Goal: Task Accomplishment & Management: Use online tool/utility

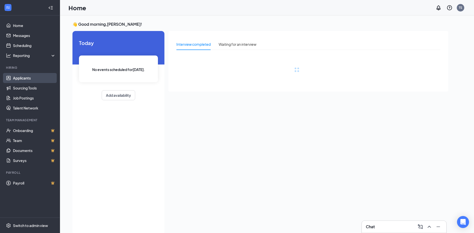
click at [31, 79] on link "Applicants" at bounding box center [34, 78] width 43 height 10
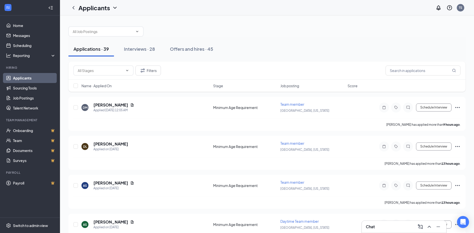
drag, startPoint x: 141, startPoint y: 47, endPoint x: 143, endPoint y: 64, distance: 16.5
click at [141, 47] on div "Interviews · 28" at bounding box center [139, 49] width 31 height 6
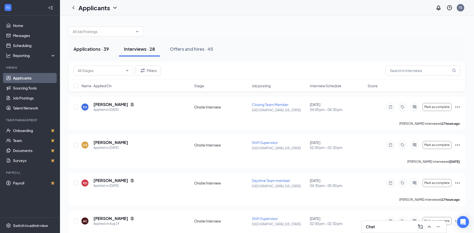
click at [102, 48] on div "Applications · 39" at bounding box center [92, 49] width 36 height 6
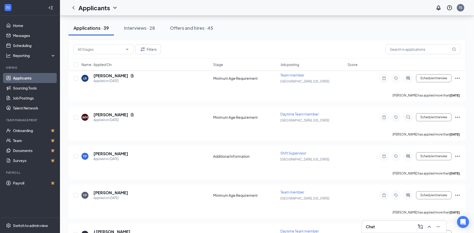
scroll to position [287, 0]
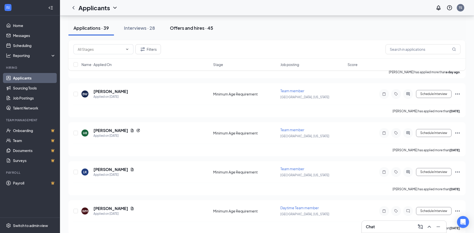
click at [205, 28] on div "Offers and hires · 45" at bounding box center [191, 28] width 43 height 6
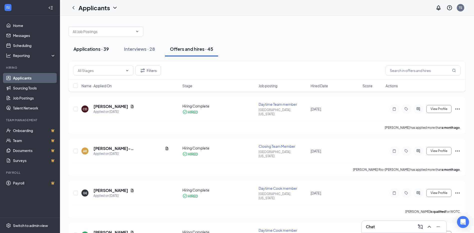
click at [104, 49] on div "Applications · 39" at bounding box center [92, 49] width 36 height 6
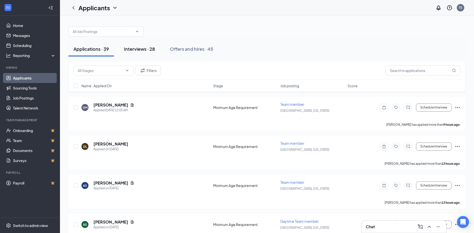
click at [149, 52] on div "Interviews · 28" at bounding box center [139, 49] width 31 height 6
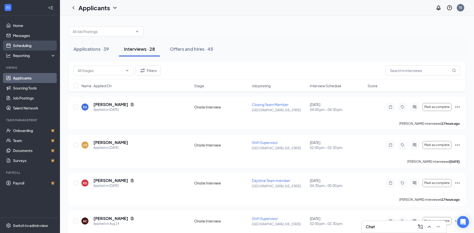
click at [24, 46] on link "Scheduling" at bounding box center [34, 46] width 43 height 10
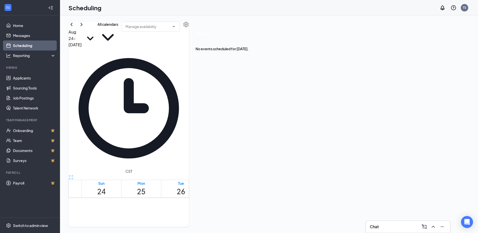
scroll to position [471, 0]
click at [187, 185] on div "1" at bounding box center [180, 190] width 13 height 11
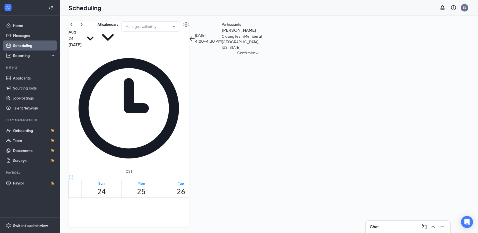
click at [188, 185] on div "1" at bounding box center [193, 190] width 13 height 11
click at [75, 28] on icon "ChevronLeft" at bounding box center [72, 25] width 6 height 6
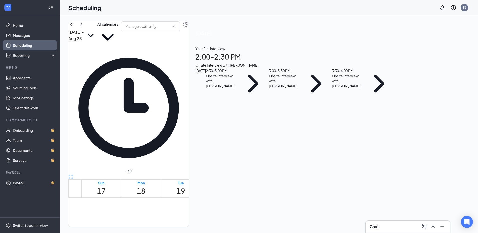
scroll to position [396, 0]
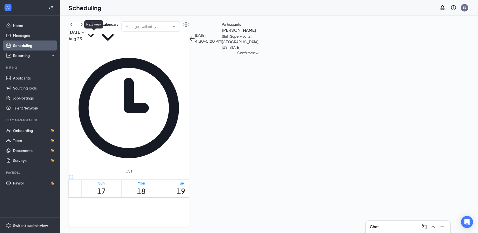
click at [85, 28] on icon "ChevronRight" at bounding box center [82, 25] width 6 height 6
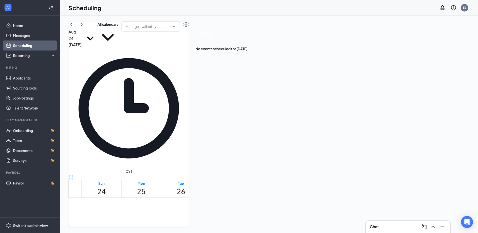
scroll to position [421, 0]
